Goal: Task Accomplishment & Management: Complete application form

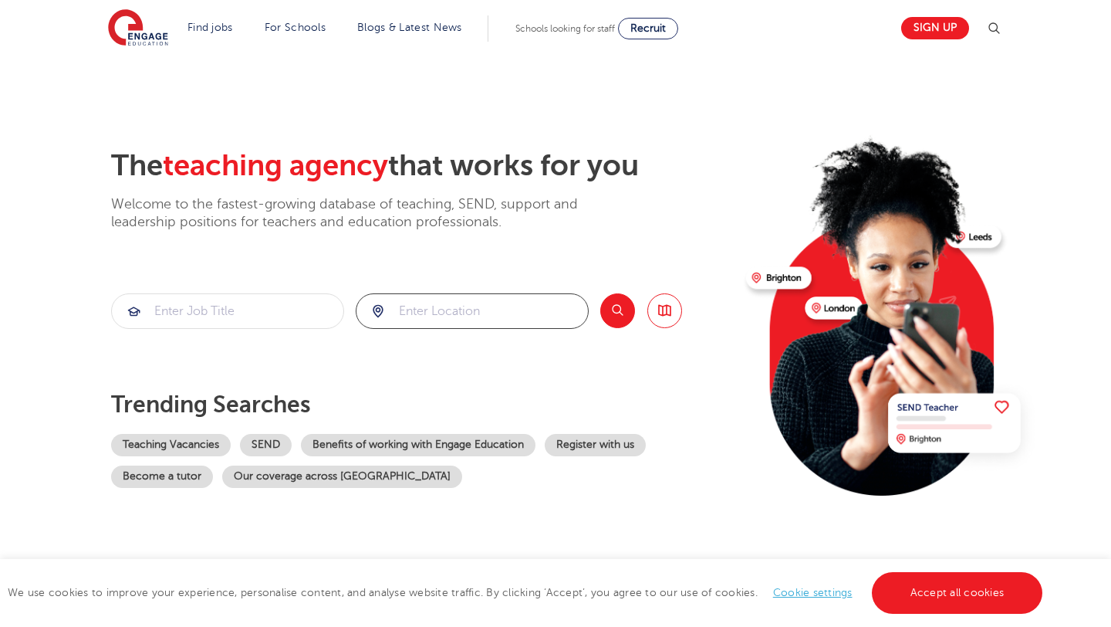
click at [414, 314] on input "search" at bounding box center [471, 311] width 231 height 34
type input "canada"
click at [240, 311] on input "search" at bounding box center [227, 311] width 231 height 34
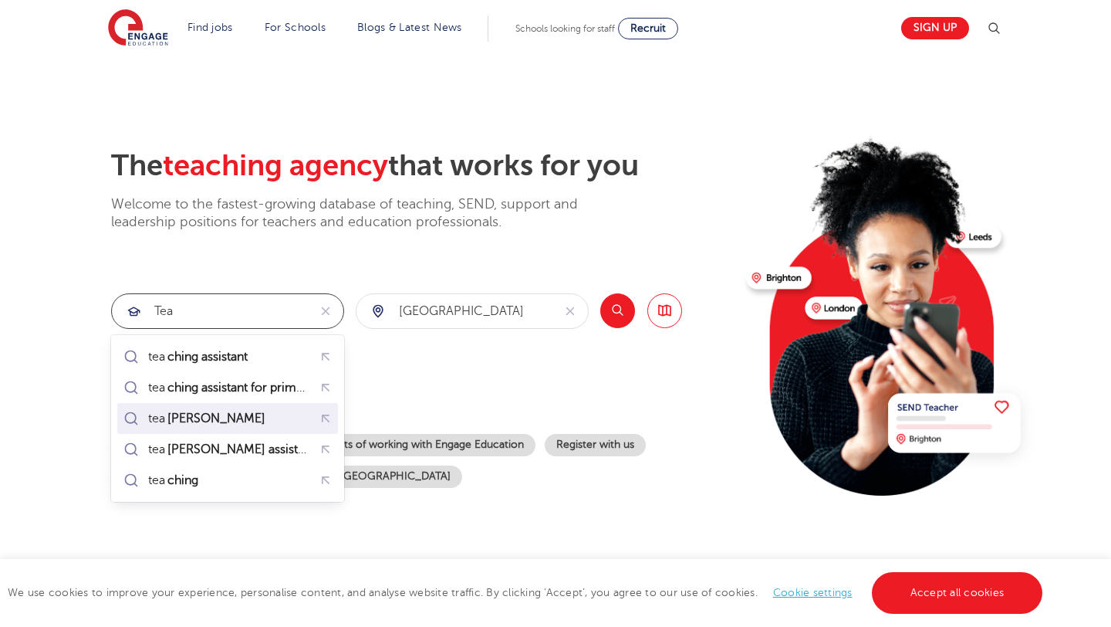
click at [174, 421] on mark "cher" at bounding box center [216, 418] width 103 height 19
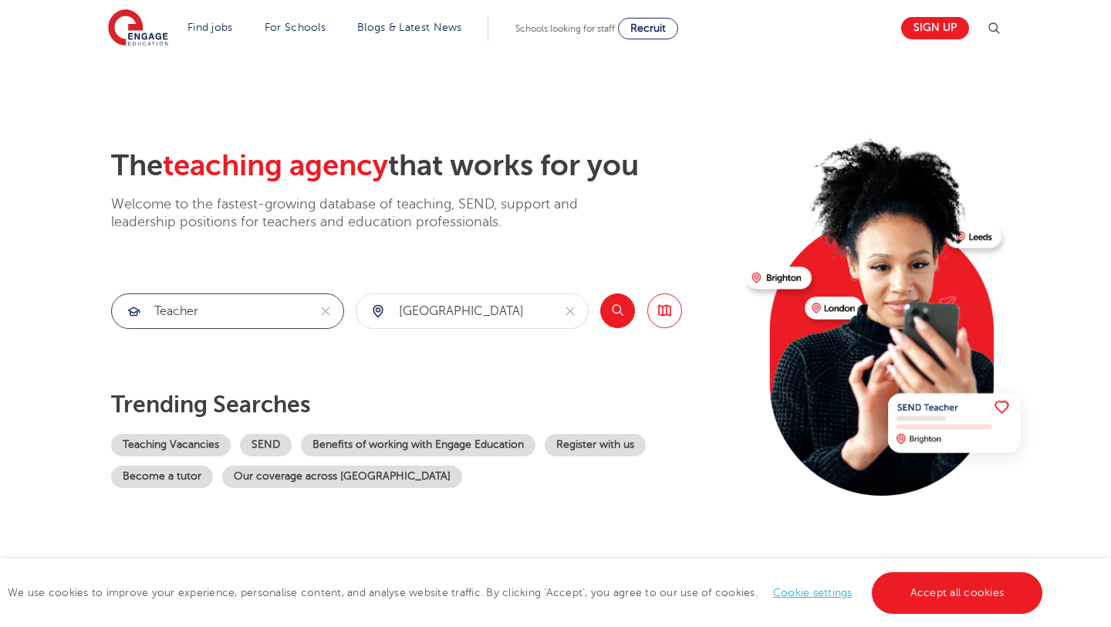
type input "teacher"
click at [620, 308] on button "Search" at bounding box center [617, 310] width 35 height 35
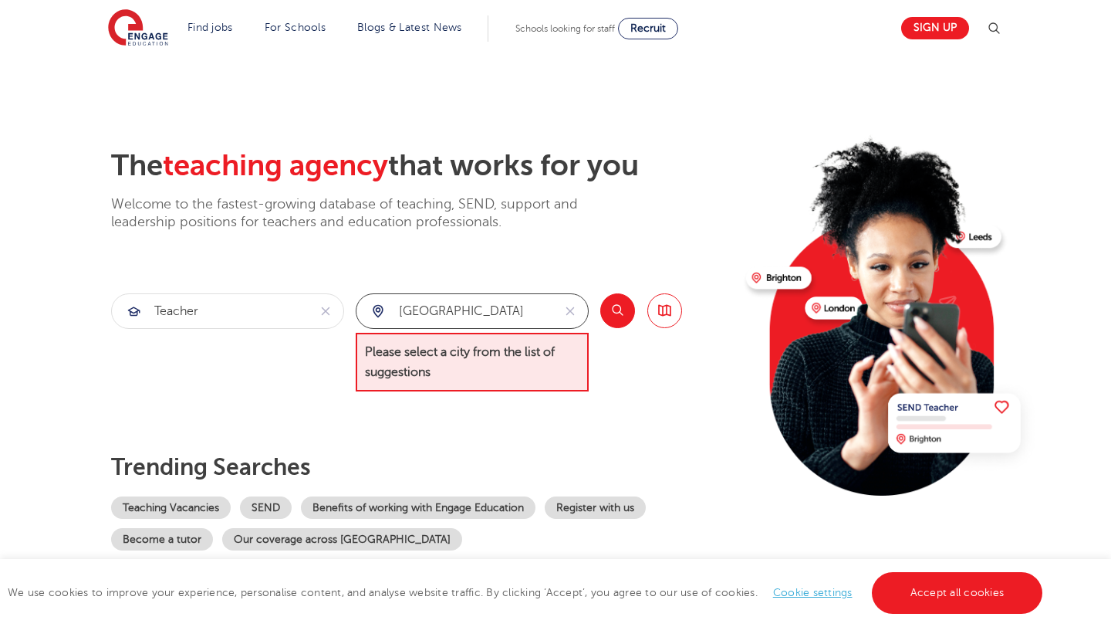
click at [498, 299] on input "canada" at bounding box center [454, 311] width 196 height 34
click at [579, 395] on div "The teaching agency that works for you Welcome to the fastest-growing database …" at bounding box center [422, 349] width 623 height 402
click at [378, 304] on div "canada" at bounding box center [454, 311] width 196 height 34
click at [574, 311] on icon "reset" at bounding box center [569, 311] width 15 height 14
click at [377, 314] on div at bounding box center [471, 311] width 231 height 34
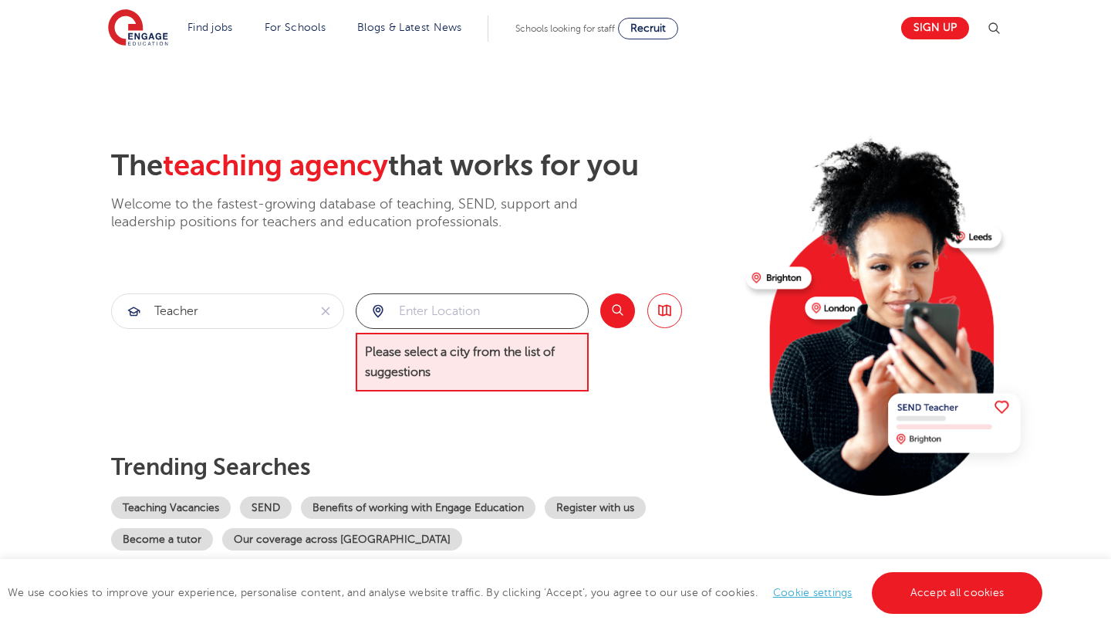
click at [417, 312] on input "search" at bounding box center [471, 311] width 231 height 34
click at [381, 312] on div at bounding box center [471, 311] width 231 height 34
click at [382, 312] on div at bounding box center [471, 311] width 231 height 34
click at [769, 282] on img at bounding box center [889, 308] width 297 height 374
click at [446, 311] on input "search" at bounding box center [471, 311] width 231 height 34
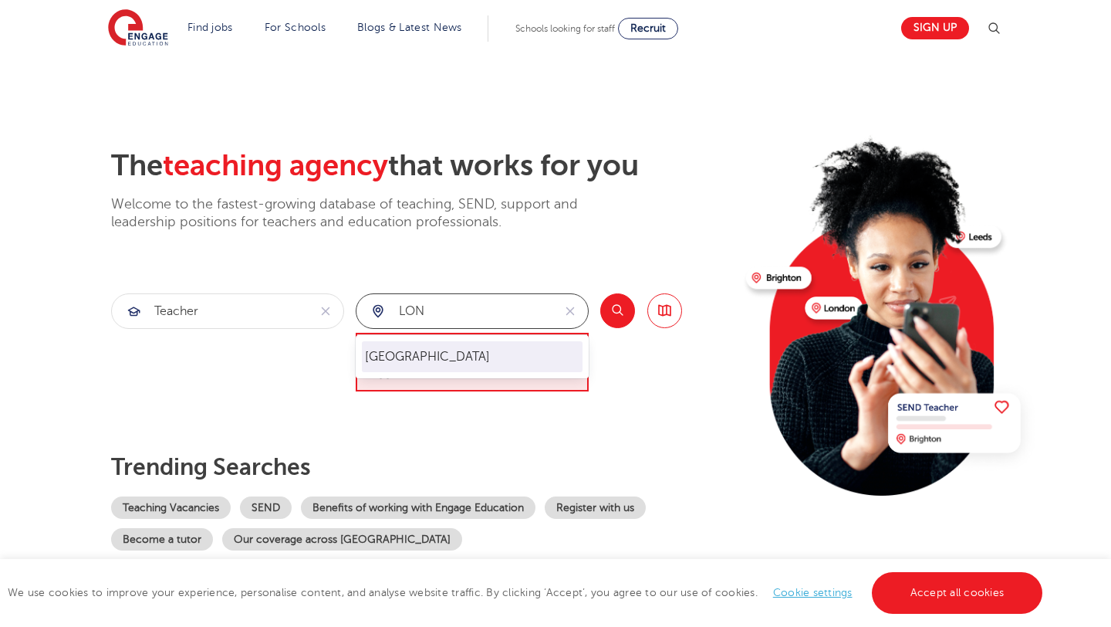
click at [390, 360] on li "[GEOGRAPHIC_DATA]" at bounding box center [472, 356] width 221 height 31
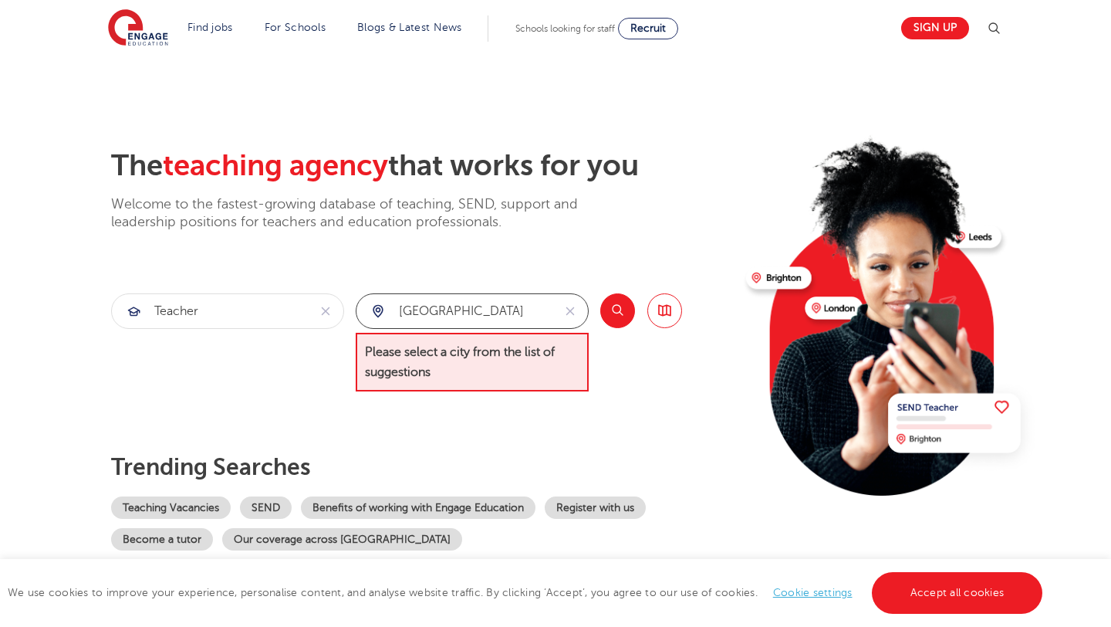
type input "[GEOGRAPHIC_DATA]"
click at [614, 312] on button "Search" at bounding box center [617, 310] width 35 height 35
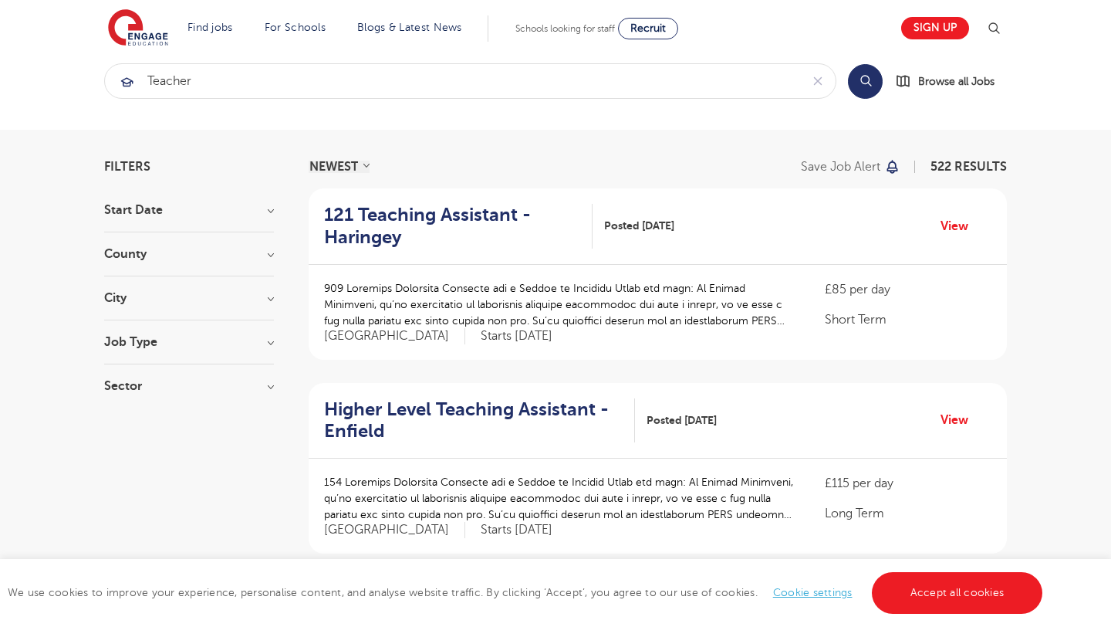
scroll to position [21, 0]
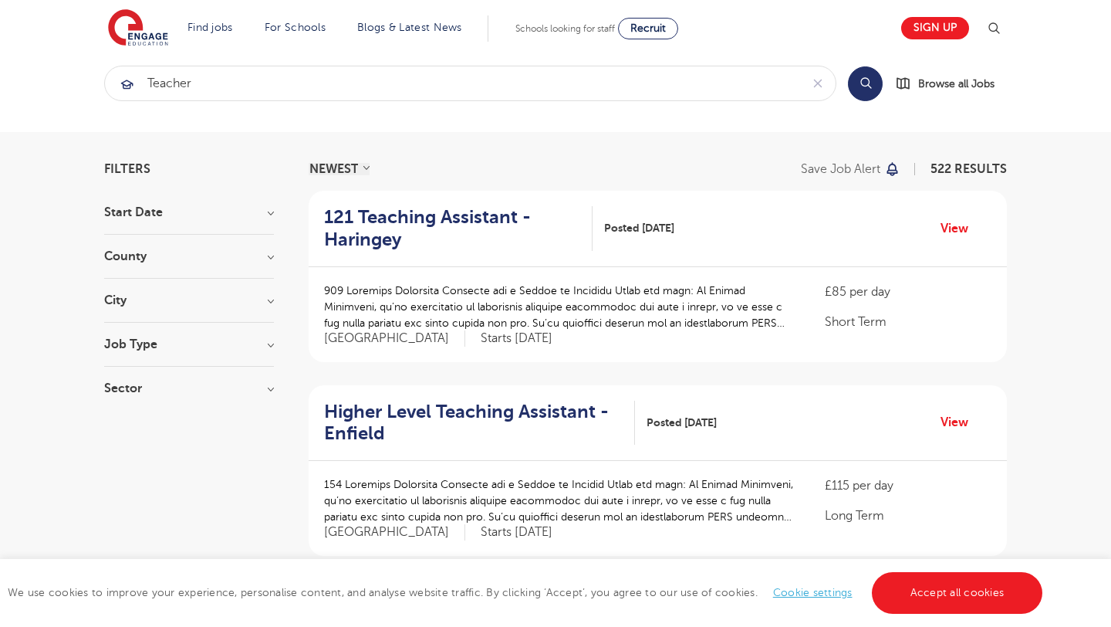
click at [133, 395] on div "Sector Long Term 361 Short Term 103 Perm 58 Show more" at bounding box center [189, 396] width 170 height 28
click at [269, 390] on h3 "Sector" at bounding box center [189, 388] width 170 height 12
click at [127, 421] on label "Long Term 361" at bounding box center [172, 420] width 90 height 20
click at [127, 421] on input "Long Term 361" at bounding box center [132, 418] width 10 height 10
checkbox input "true"
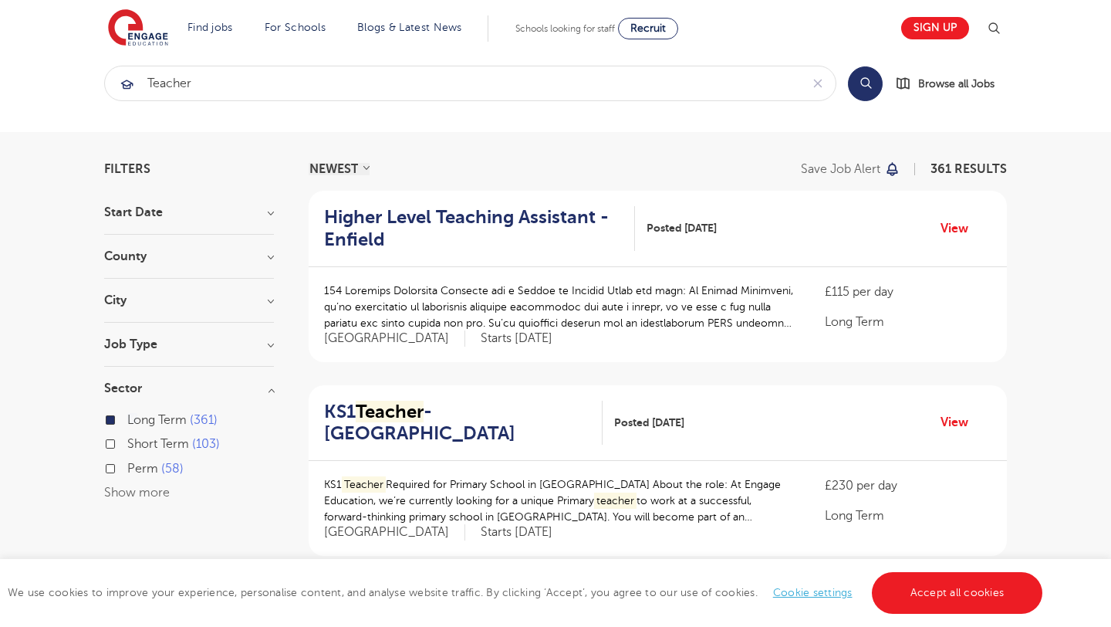
click at [273, 297] on h3 "City" at bounding box center [189, 300] width 170 height 12
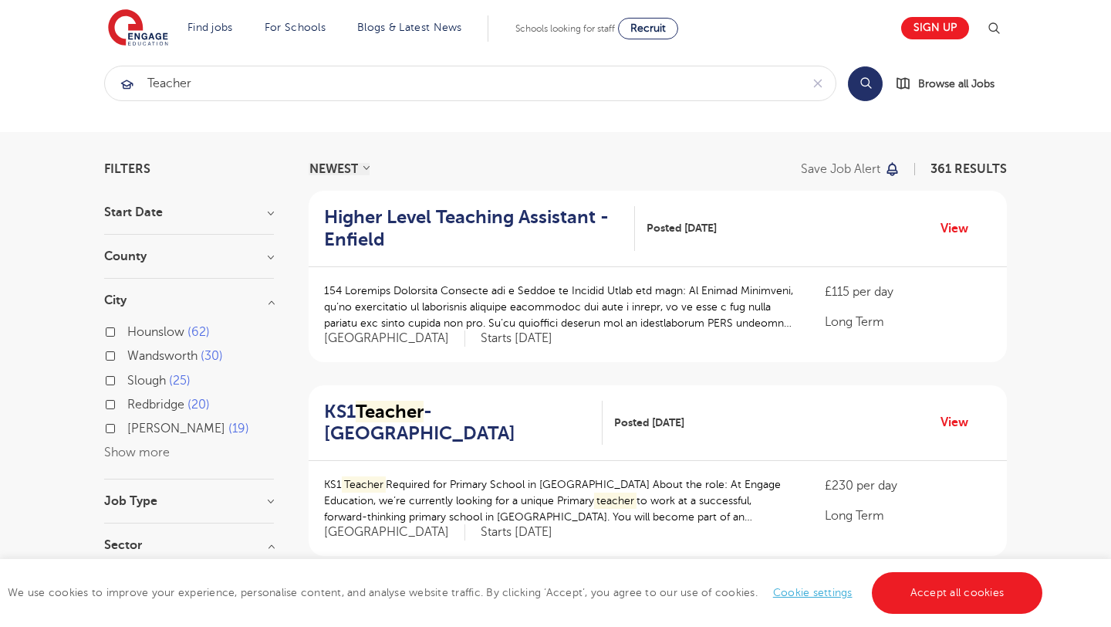
click at [271, 256] on h3 "County" at bounding box center [189, 256] width 170 height 12
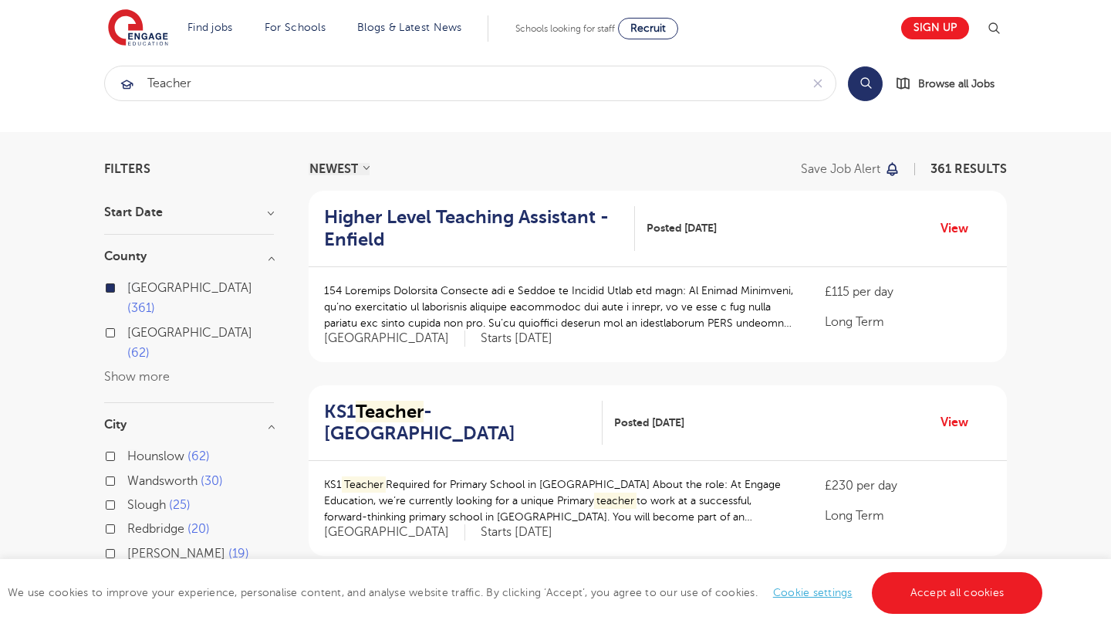
click at [268, 215] on h3 "Start Date" at bounding box center [189, 212] width 170 height 12
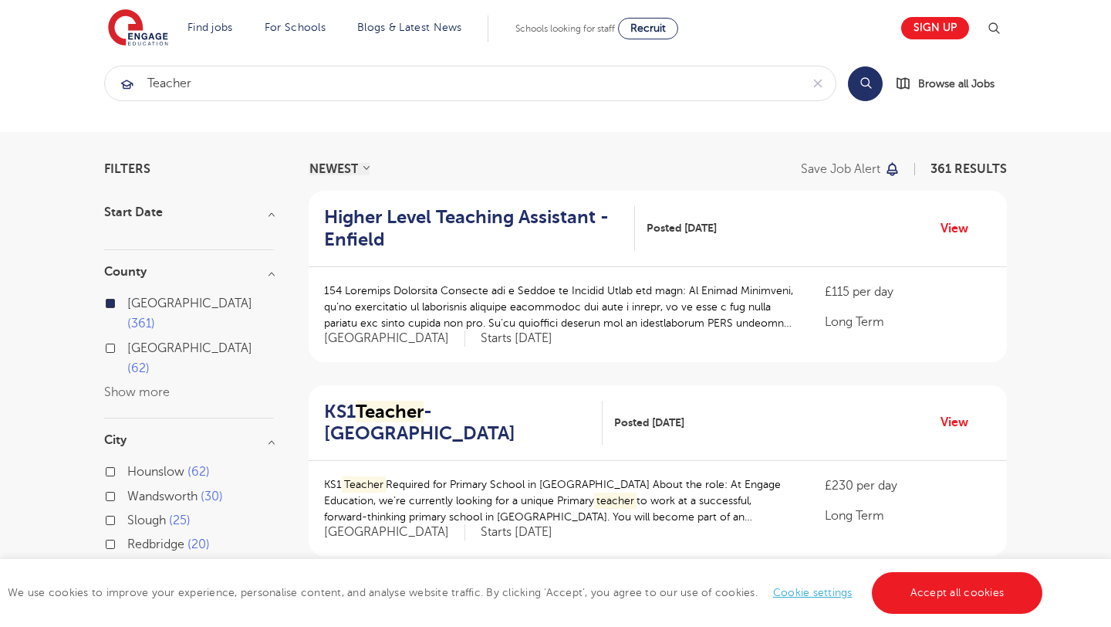
click at [721, 122] on section "teacher Search Browse all Jobs" at bounding box center [555, 83] width 1111 height 97
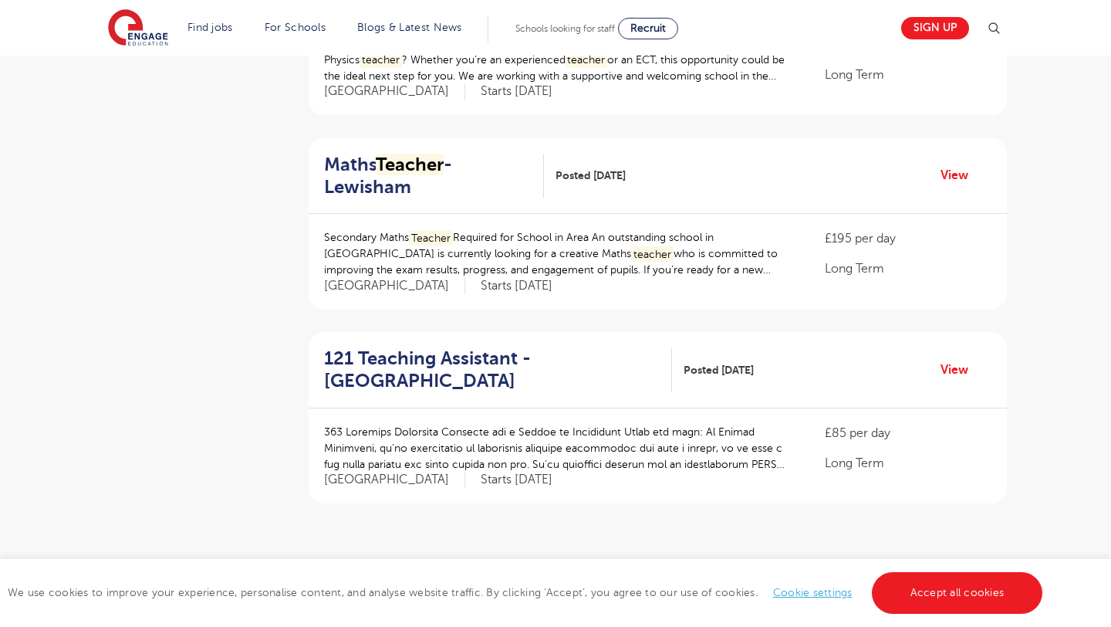
scroll to position [1621, 0]
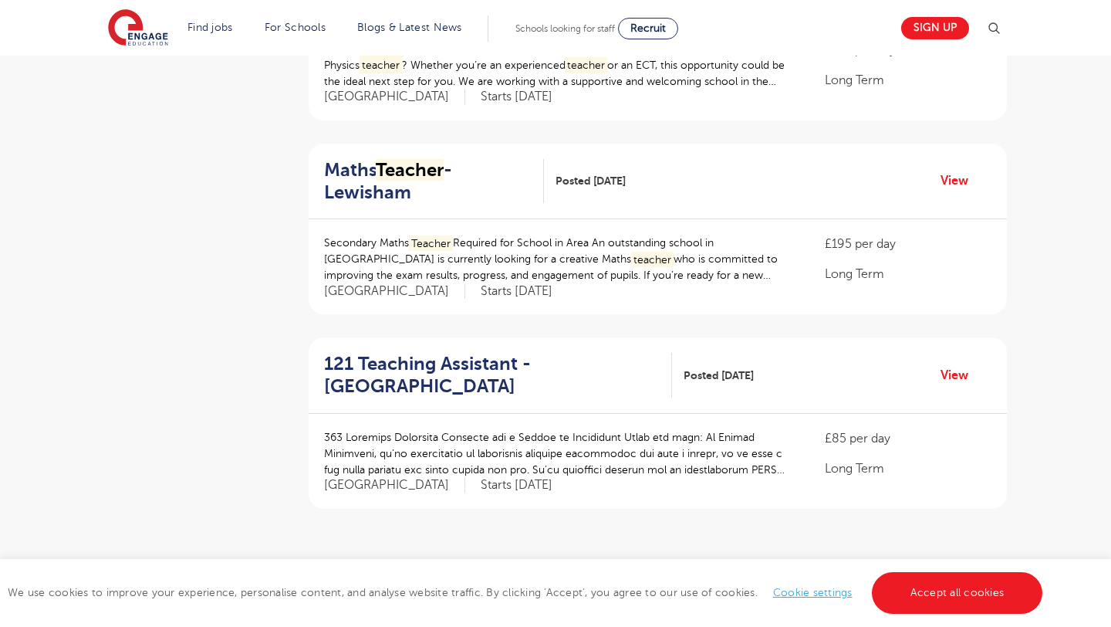
click at [481, 283] on p "Starts October 2025" at bounding box center [517, 291] width 72 height 16
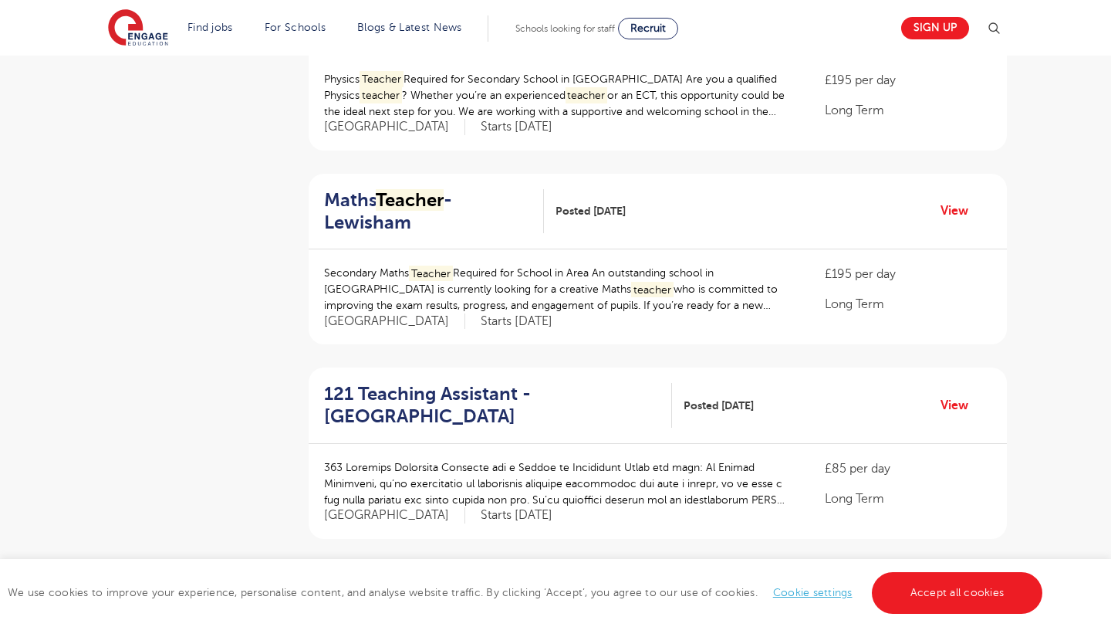
scroll to position [1589, 0]
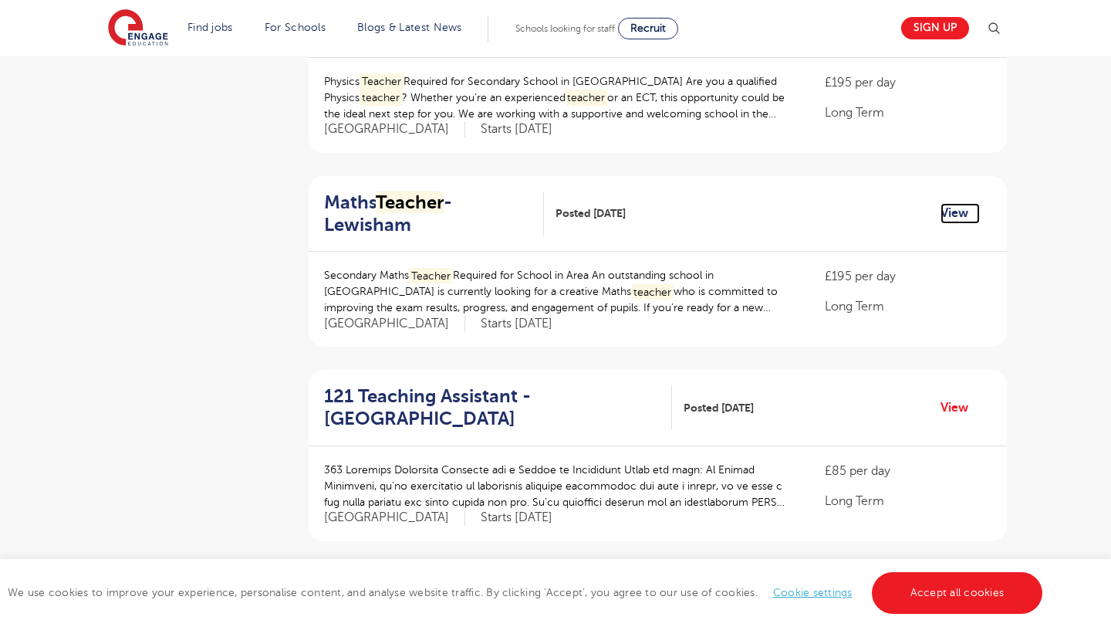
click at [960, 203] on link "View" at bounding box center [960, 213] width 39 height 20
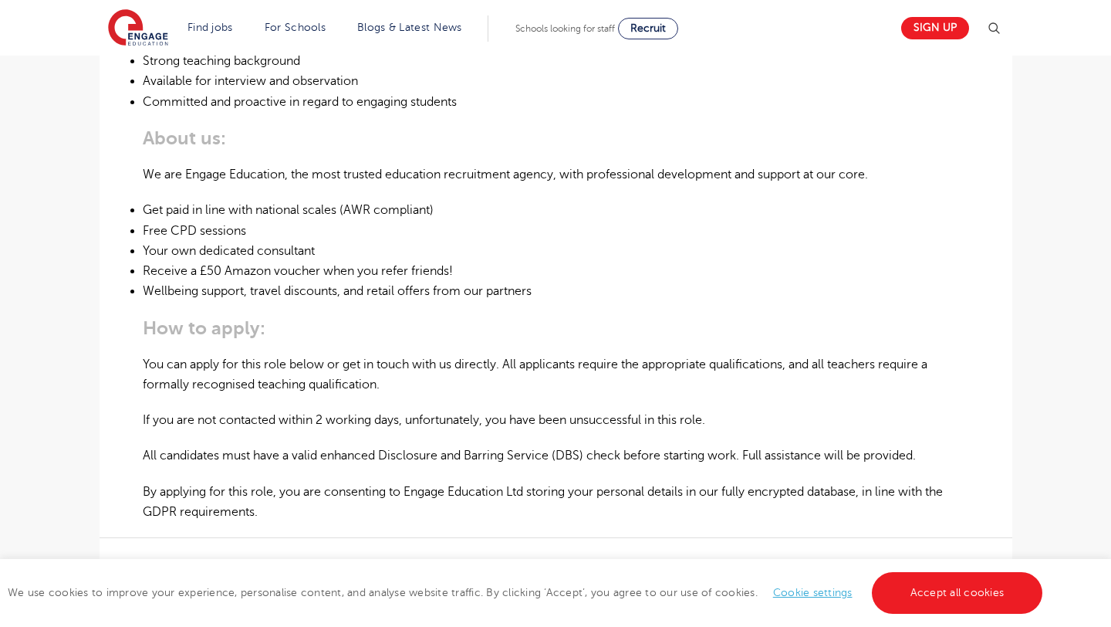
scroll to position [802, 0]
drag, startPoint x: 142, startPoint y: 453, endPoint x: 582, endPoint y: 453, distance: 439.8
click at [582, 453] on p "All candidates must have a valid enhanced Disclosure and Barring Service (DBS) …" at bounding box center [556, 454] width 826 height 20
click at [571, 454] on p "All candidates must have a valid enhanced Disclosure and Barring Service (DBS) …" at bounding box center [556, 454] width 826 height 20
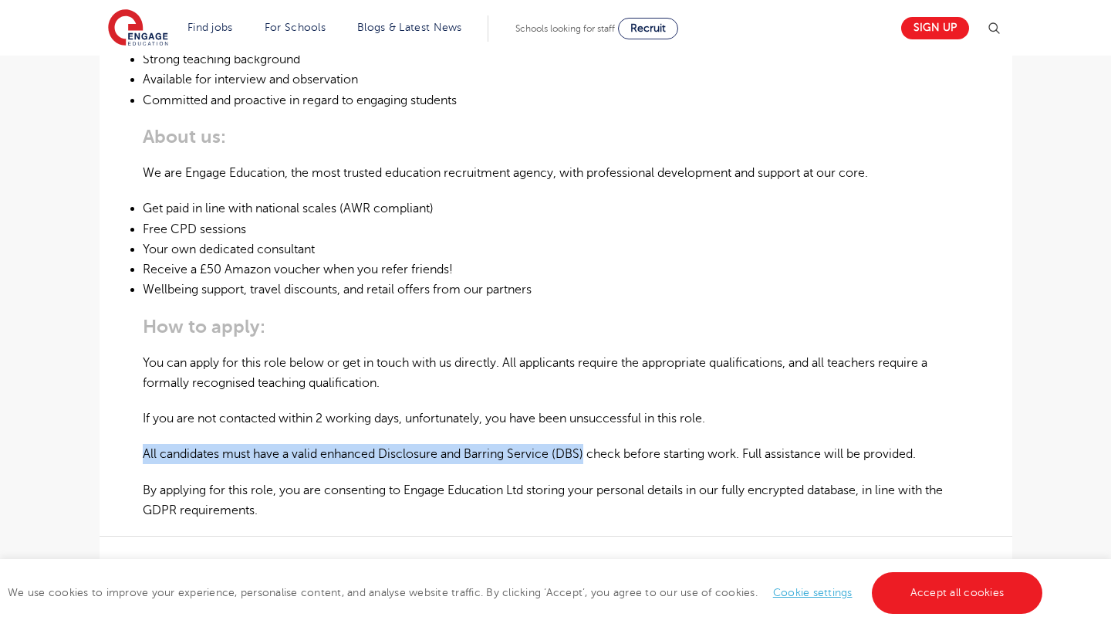
drag, startPoint x: 587, startPoint y: 452, endPoint x: 185, endPoint y: 440, distance: 402.2
click at [185, 440] on div "Secondary Maths Teacher Required for School in Area An outstanding school in Lo…" at bounding box center [556, 82] width 826 height 877
copy p "All candidates must have a valid enhanced Disclosure and Barring Service (DBS)"
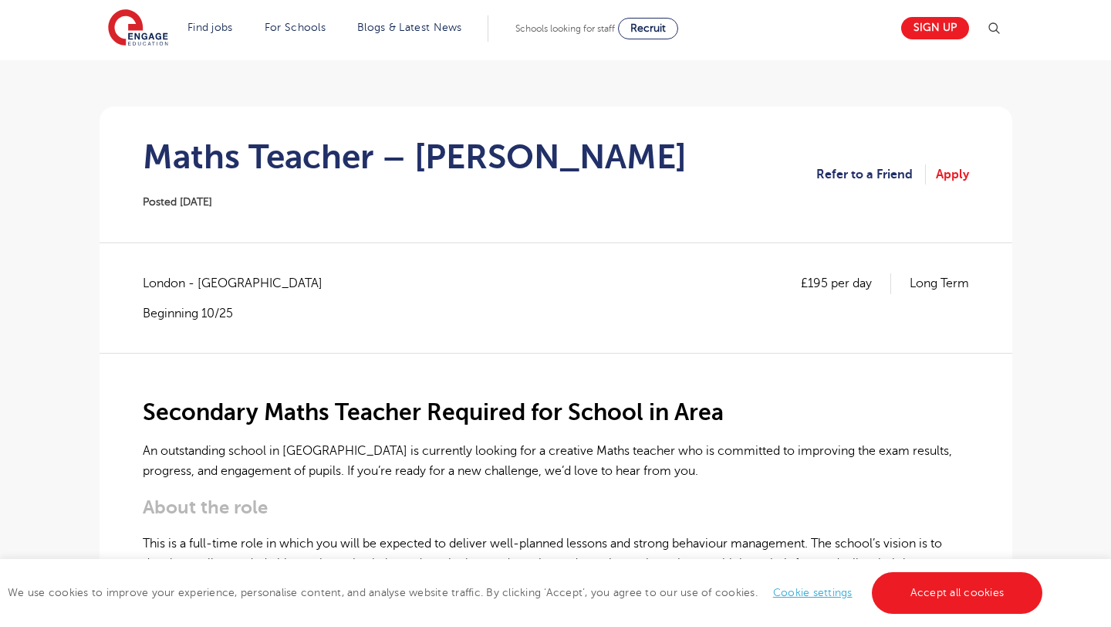
scroll to position [0, 0]
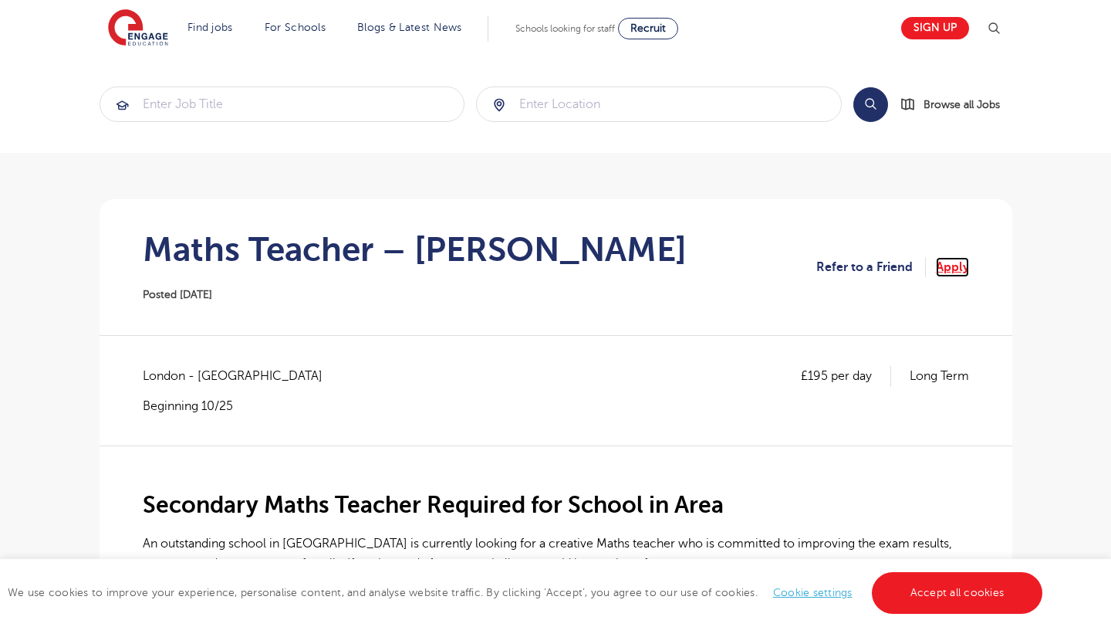
click at [947, 268] on link "Apply" at bounding box center [952, 267] width 33 height 20
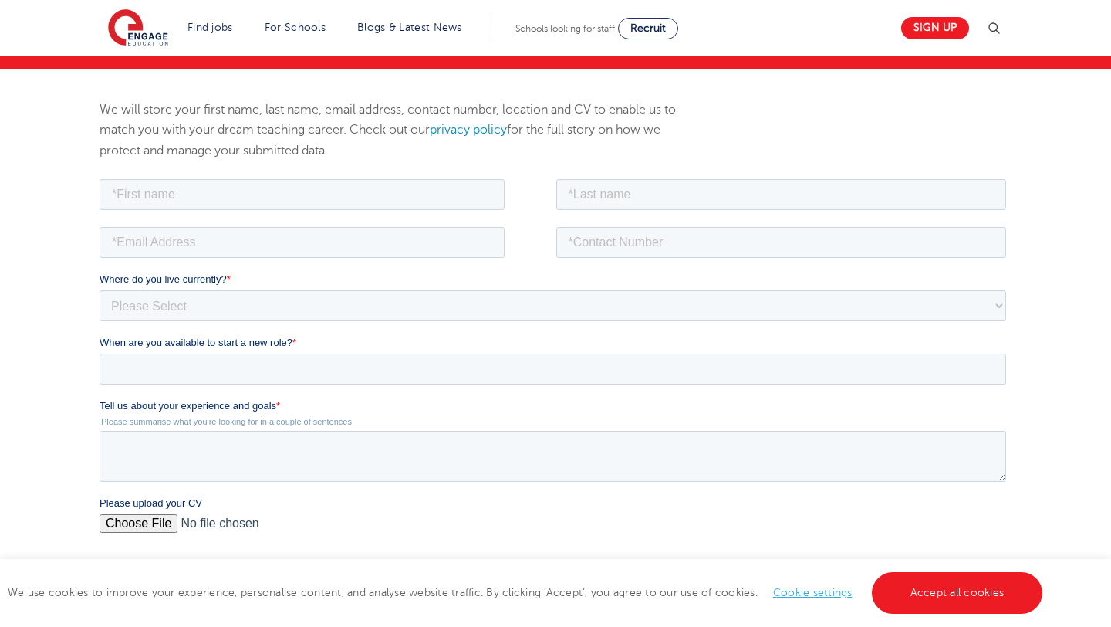
scroll to position [179, 0]
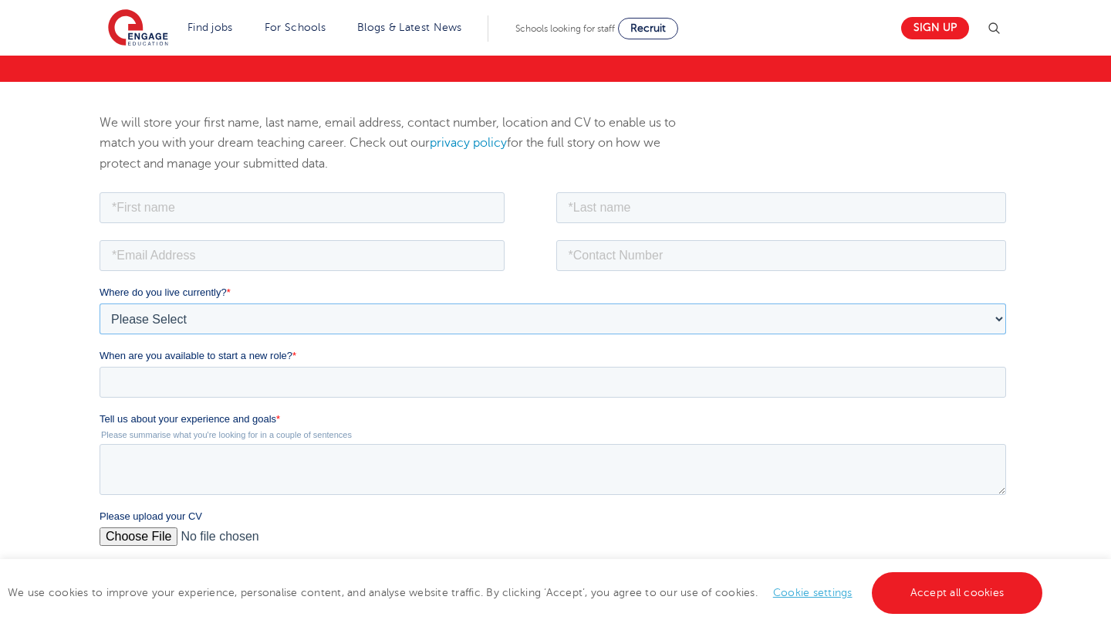
click at [409, 311] on select "Please Select [GEOGRAPHIC_DATA] [GEOGRAPHIC_DATA] [GEOGRAPHIC_DATA] [GEOGRAPHIC…" at bounding box center [552, 317] width 907 height 31
select select "[GEOGRAPHIC_DATA]"
click at [99, 302] on select "Please Select [GEOGRAPHIC_DATA] [GEOGRAPHIC_DATA] [GEOGRAPHIC_DATA] [GEOGRAPHIC…" at bounding box center [552, 317] width 907 height 31
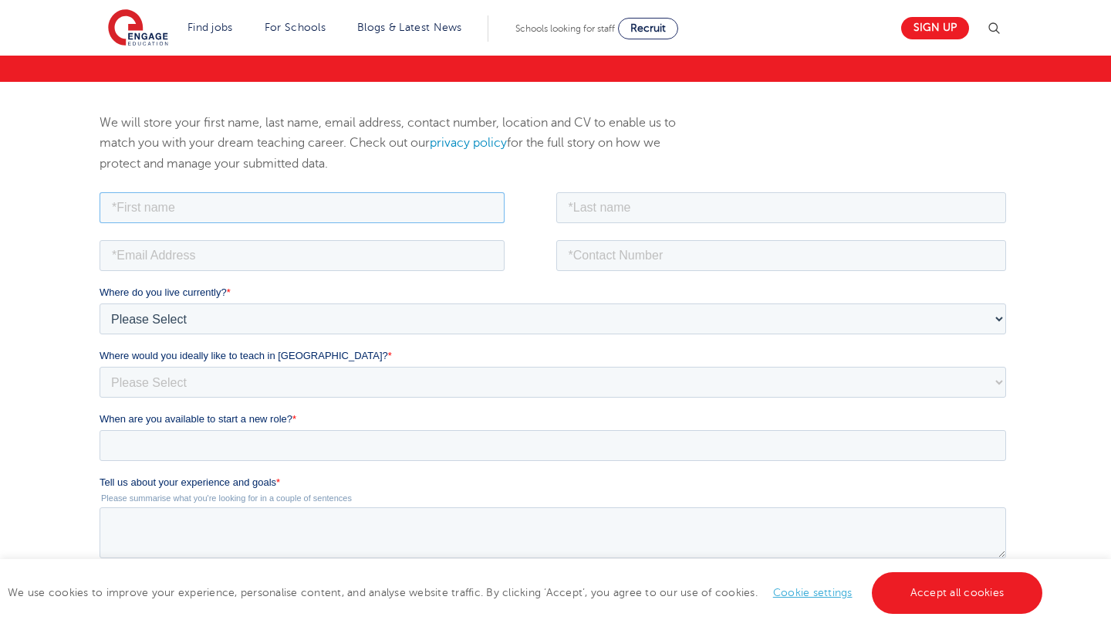
click at [169, 207] on input "text" at bounding box center [301, 206] width 405 height 31
type input "[PERSON_NAME]"
type input "Talom"
click at [205, 217] on input "[PERSON_NAME]" at bounding box center [301, 206] width 405 height 31
click at [213, 150] on div "We will store your first name, last name, email address, contact number, locati…" at bounding box center [400, 151] width 624 height 76
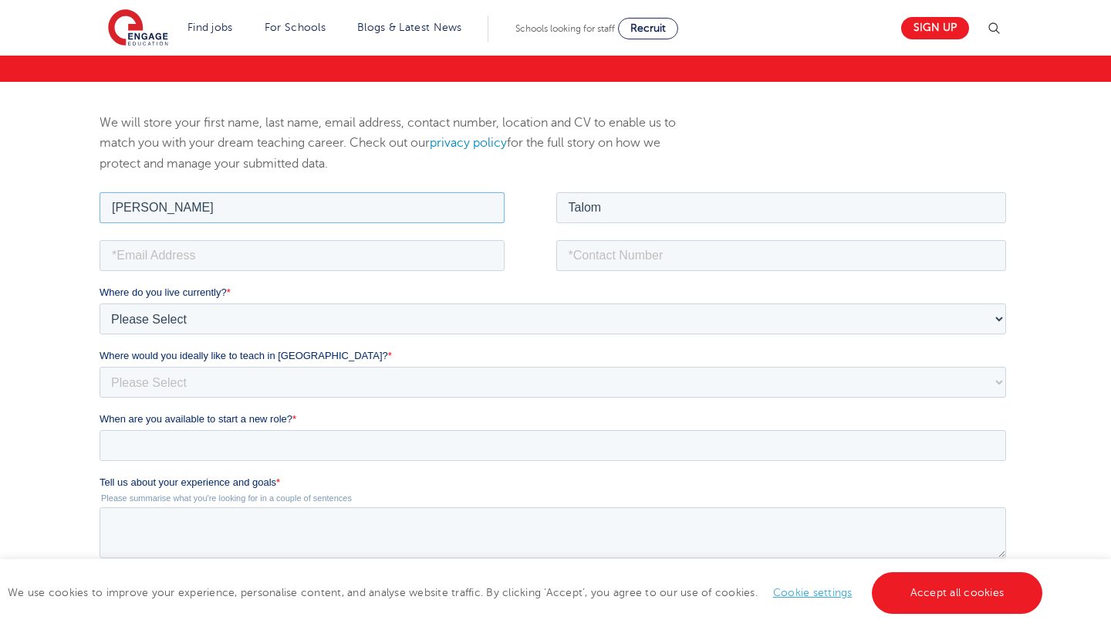
click at [197, 210] on input "[PERSON_NAME]" at bounding box center [301, 206] width 405 height 31
type input "[PERSON_NAME]"
click at [568, 211] on input "Talom" at bounding box center [781, 206] width 451 height 31
type input "Gahapa Talom"
click at [258, 250] on input "email" at bounding box center [301, 254] width 405 height 31
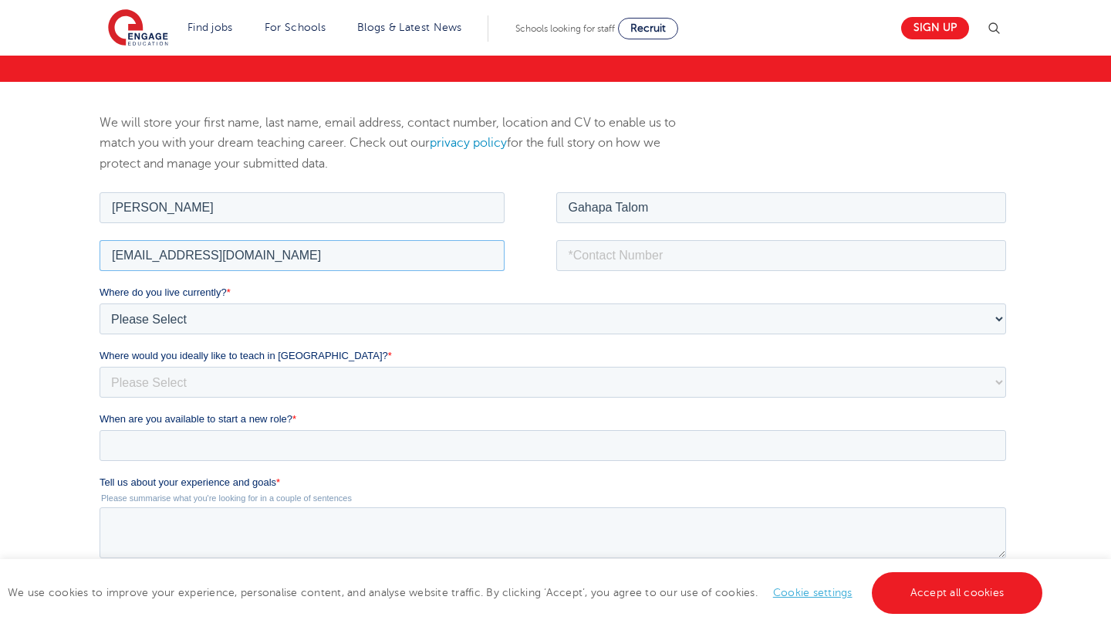
click at [151, 259] on input "[EMAIL_ADDRESS][DOMAIN_NAME]" at bounding box center [301, 254] width 405 height 31
type input "[EMAIL_ADDRESS][DOMAIN_NAME]"
click at [591, 258] on input "tel" at bounding box center [781, 254] width 451 height 31
type input "27735140482"
click at [198, 380] on select "Please Select I'm flexible! [GEOGRAPHIC_DATA] Any city in [GEOGRAPHIC_DATA] [GE…" at bounding box center [552, 381] width 907 height 31
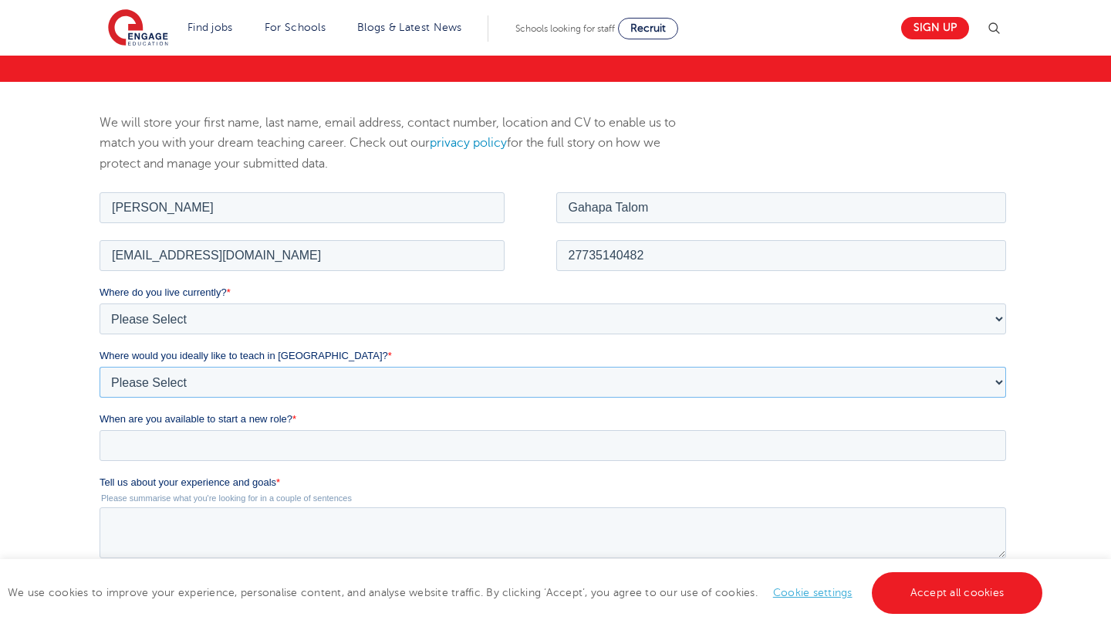
select select "Flexible"
click at [99, 366] on select "Please Select I'm flexible! [GEOGRAPHIC_DATA] Any city in [GEOGRAPHIC_DATA] [GE…" at bounding box center [552, 381] width 907 height 31
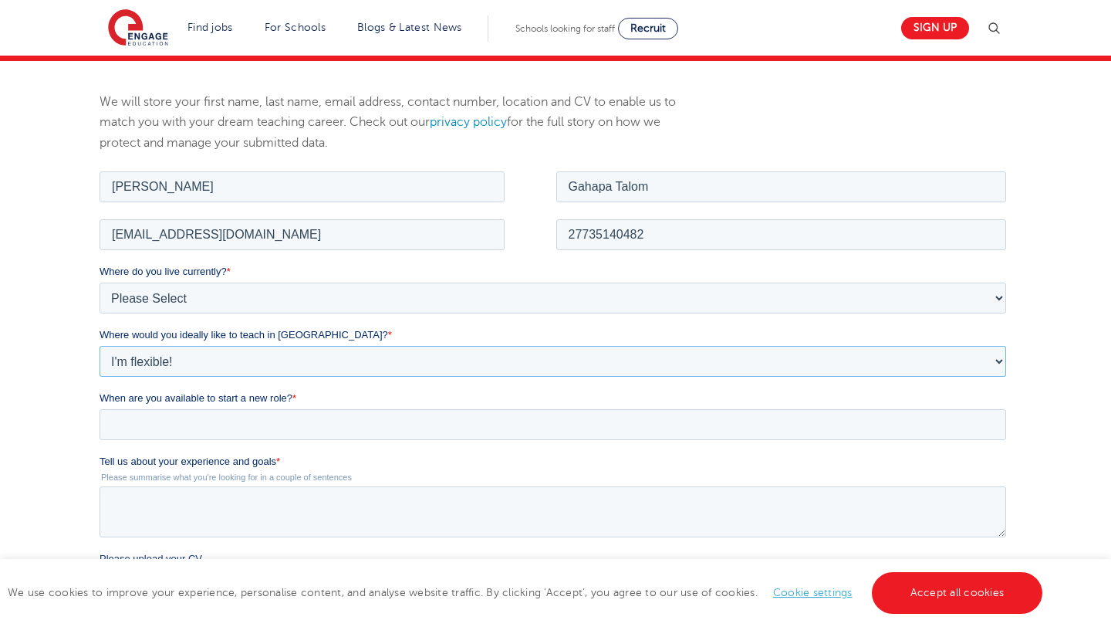
scroll to position [209, 0]
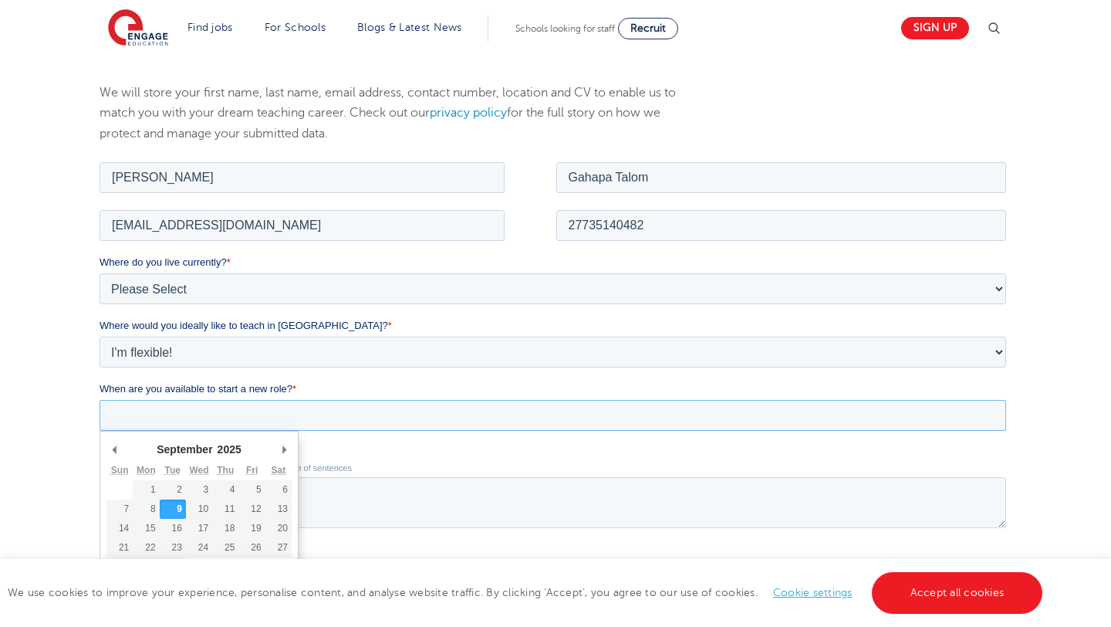
click at [240, 419] on input "When are you available to start a new role? *" at bounding box center [552, 414] width 907 height 31
type div "[DATE]"
type input "[DATE]"
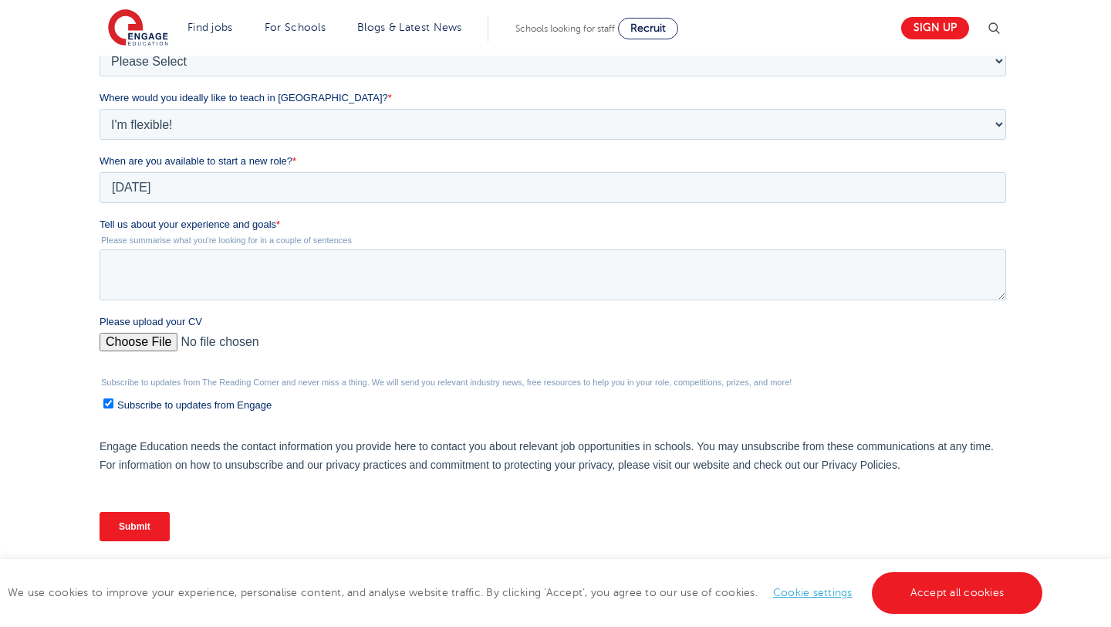
scroll to position [443, 0]
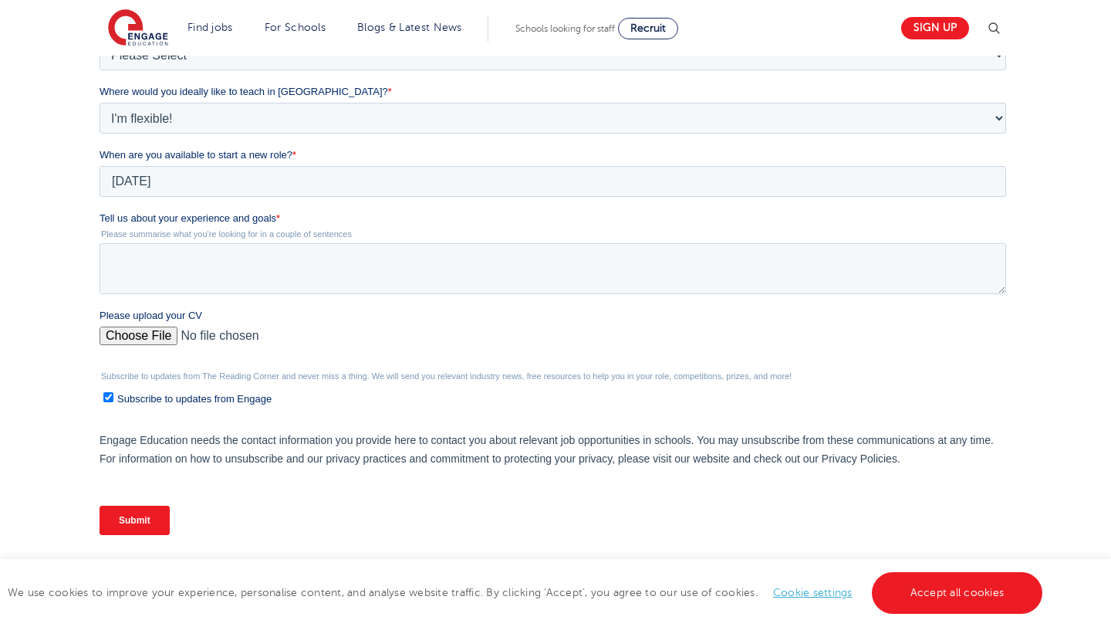
click at [149, 338] on input "Please upload your CV" at bounding box center [552, 341] width 907 height 31
type input "C:\fakepath\CV_Frank_Educator.pdf"
